Goal: Information Seeking & Learning: Learn about a topic

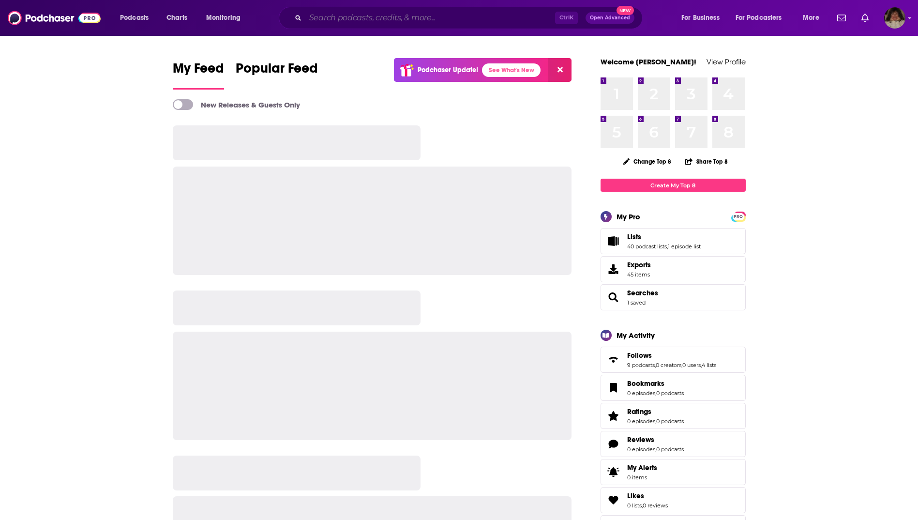
click at [358, 18] on input "Search podcasts, credits, & more..." at bounding box center [430, 17] width 250 height 15
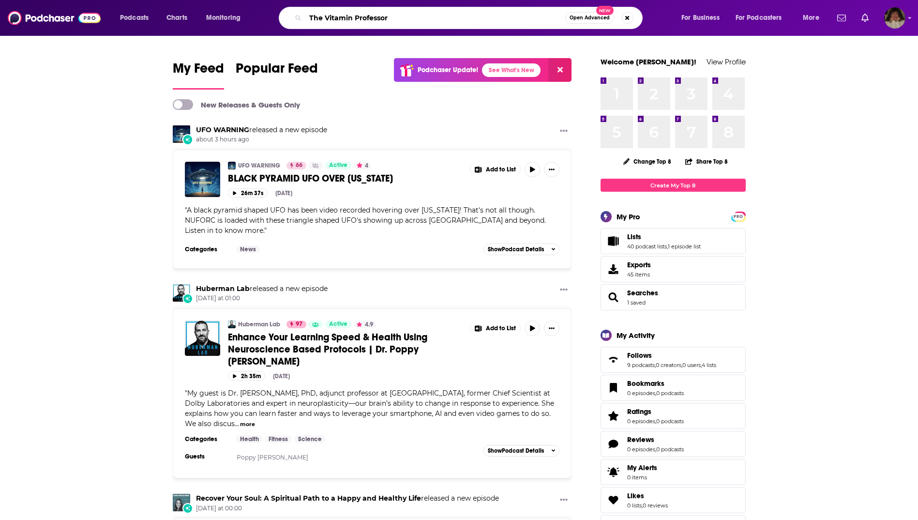
type input "The Vitamin Professor"
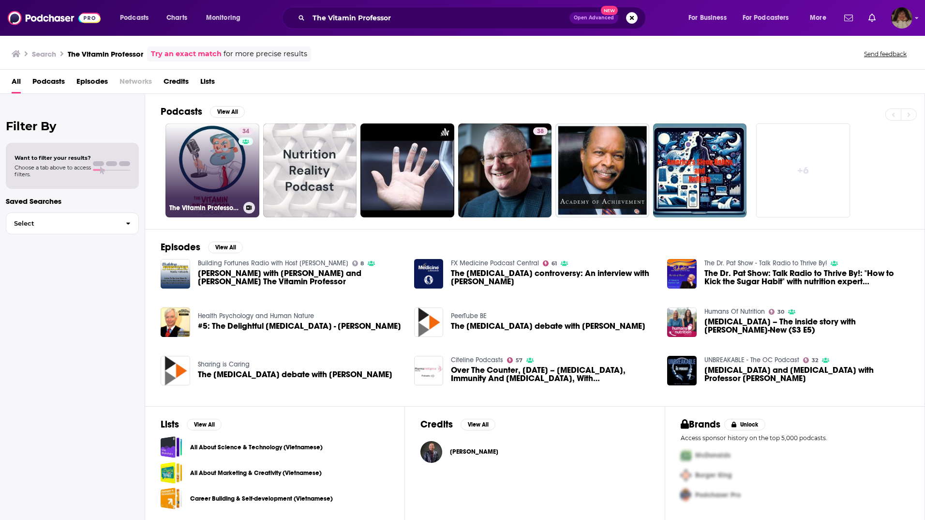
click at [189, 152] on link "34 The Vitamin Professor Podcast" at bounding box center [212, 170] width 94 height 94
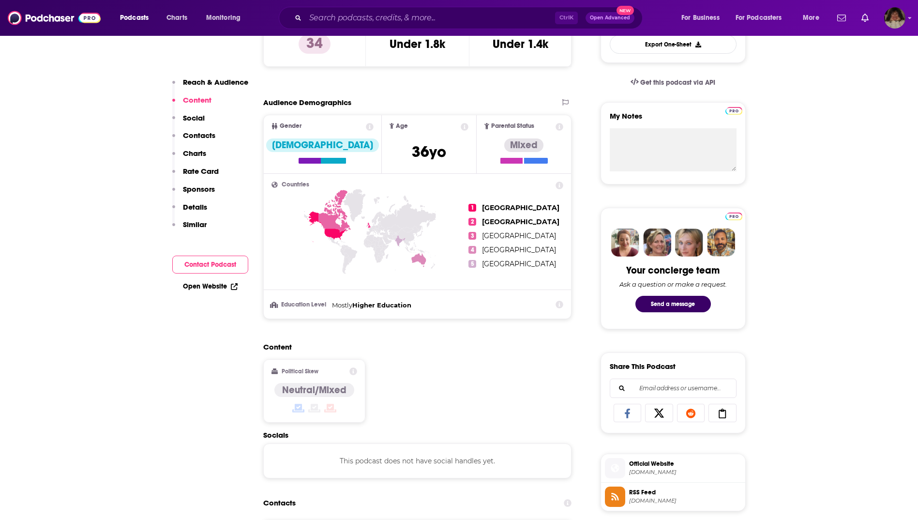
scroll to position [484, 0]
